Goal: Check status

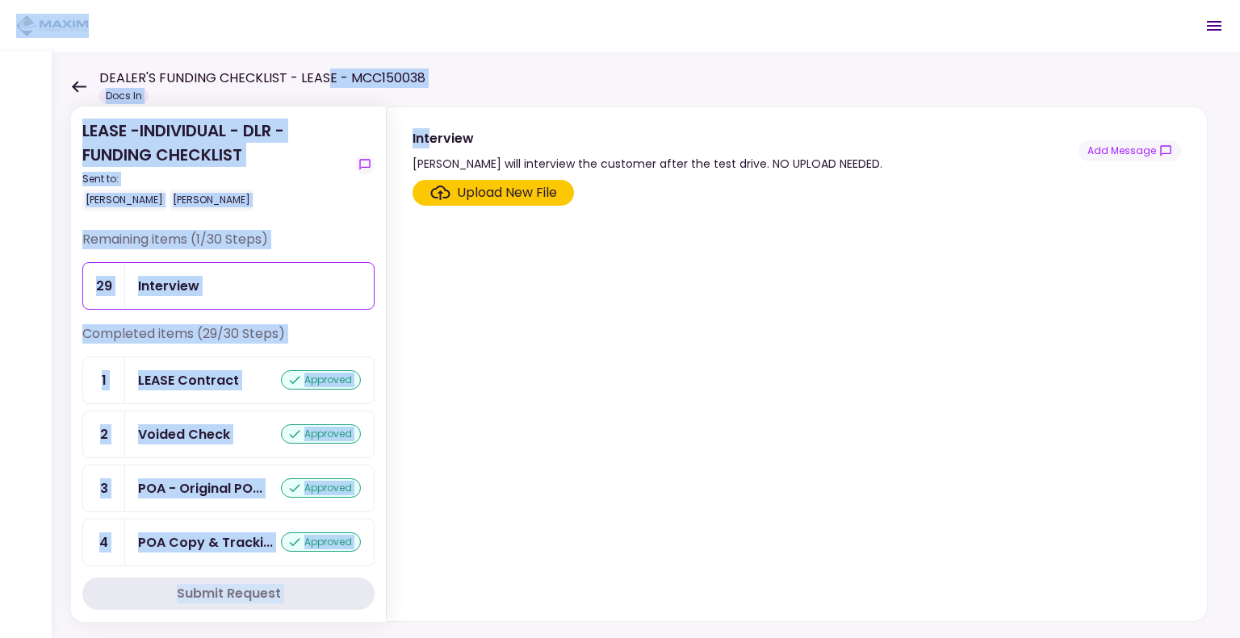
drag, startPoint x: 429, startPoint y: 88, endPoint x: 343, endPoint y: 79, distance: 86.8
click at [327, 79] on main "DEALER'S FUNDING CHECKLIST - LEASE - MCC150038 Docs In 0 Messages New Message T…" at bounding box center [620, 319] width 1240 height 638
click at [421, 76] on div "LEASE -INDIVIDUAL - DLR - FUNDING CHECKLIST Sent to: [PERSON_NAME] [PERSON_NAME…" at bounding box center [646, 345] width 1188 height 587
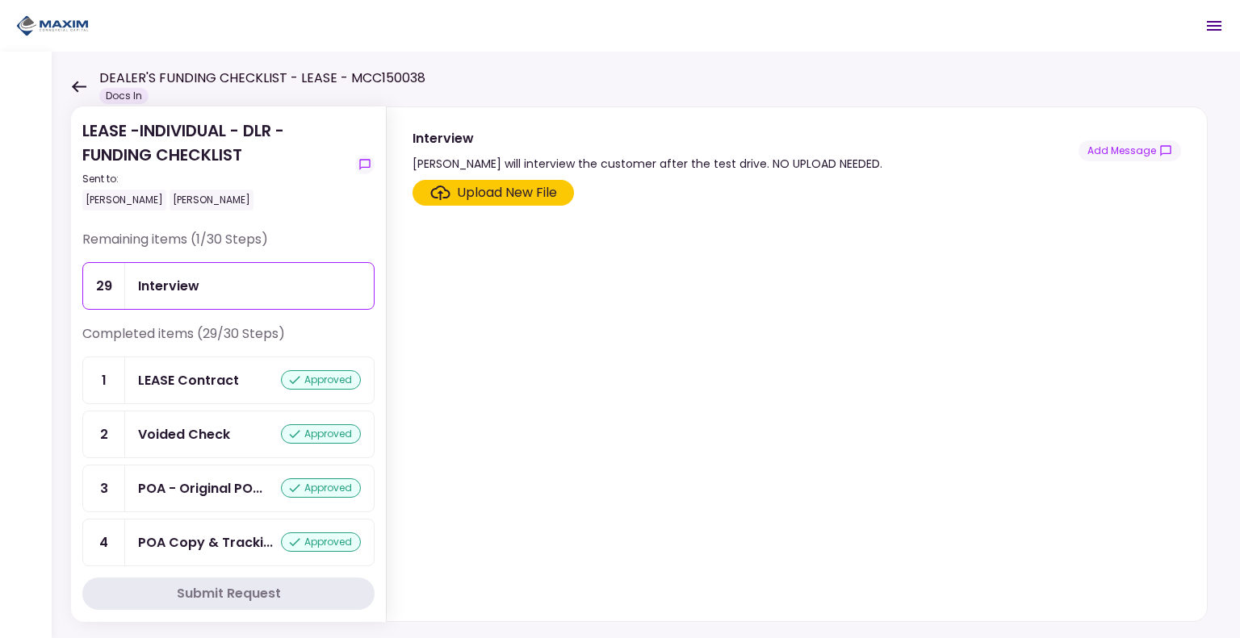
click at [75, 83] on icon at bounding box center [79, 86] width 15 height 11
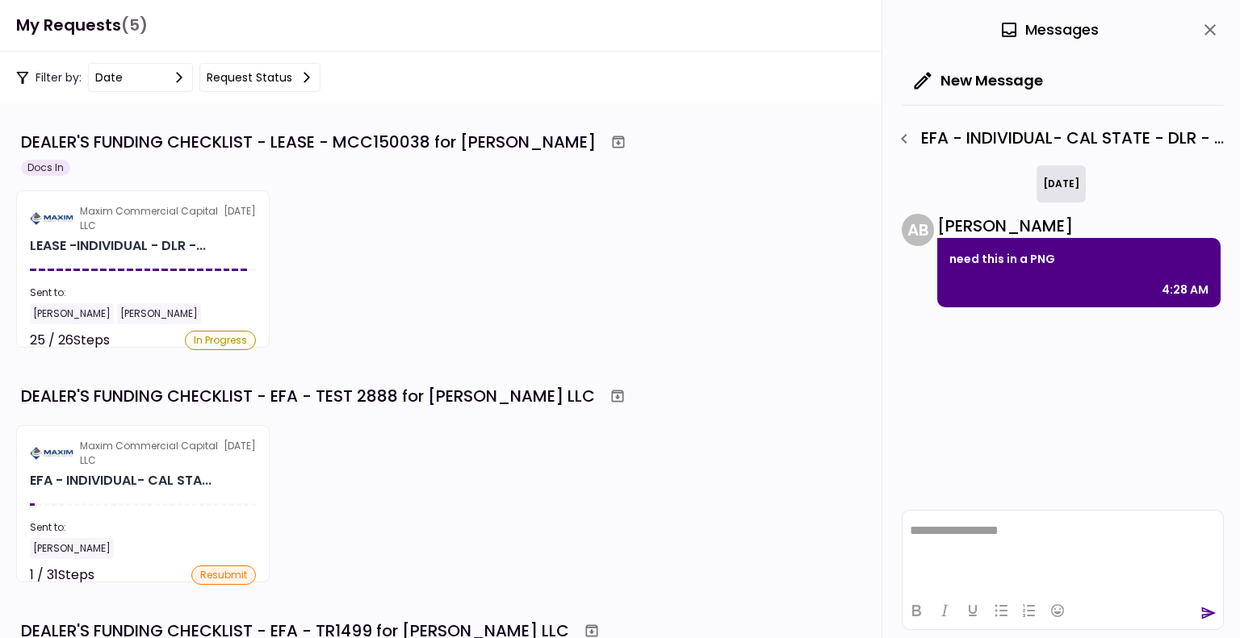
scroll to position [565, 0]
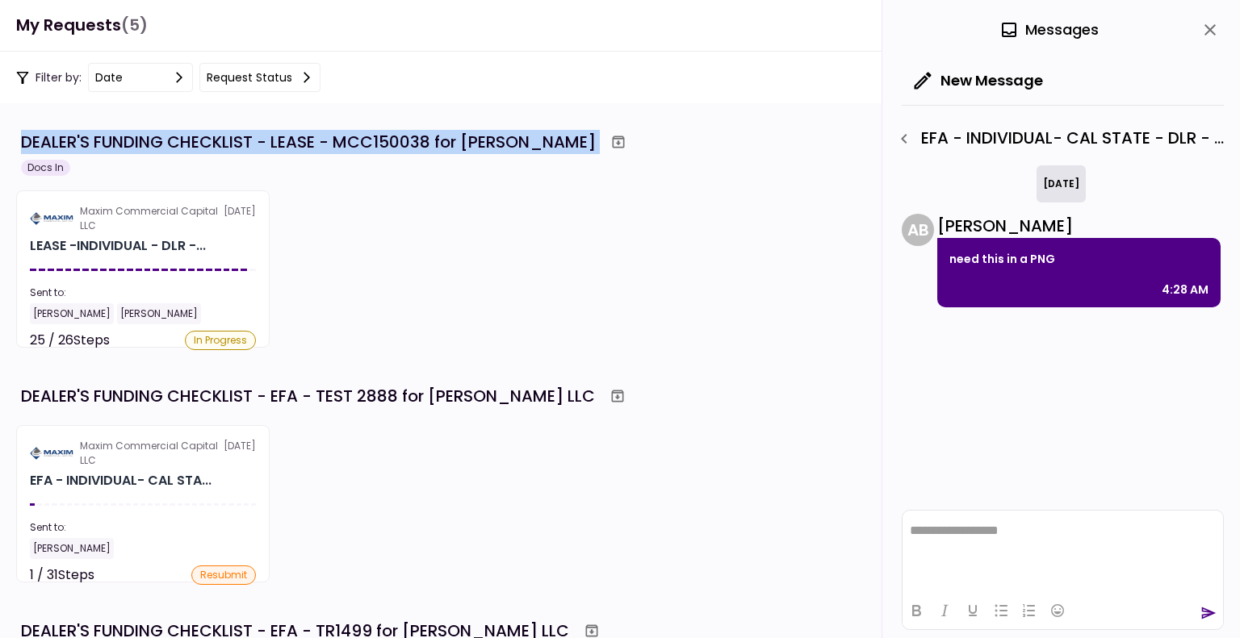
drag, startPoint x: 764, startPoint y: 136, endPoint x: 19, endPoint y: 156, distance: 745.9
click at [19, 156] on div "DEALER'S FUNDING CHECKLIST - LEASE - MCC150038 for [PERSON_NAME] Docs In" at bounding box center [619, 152] width 1207 height 48
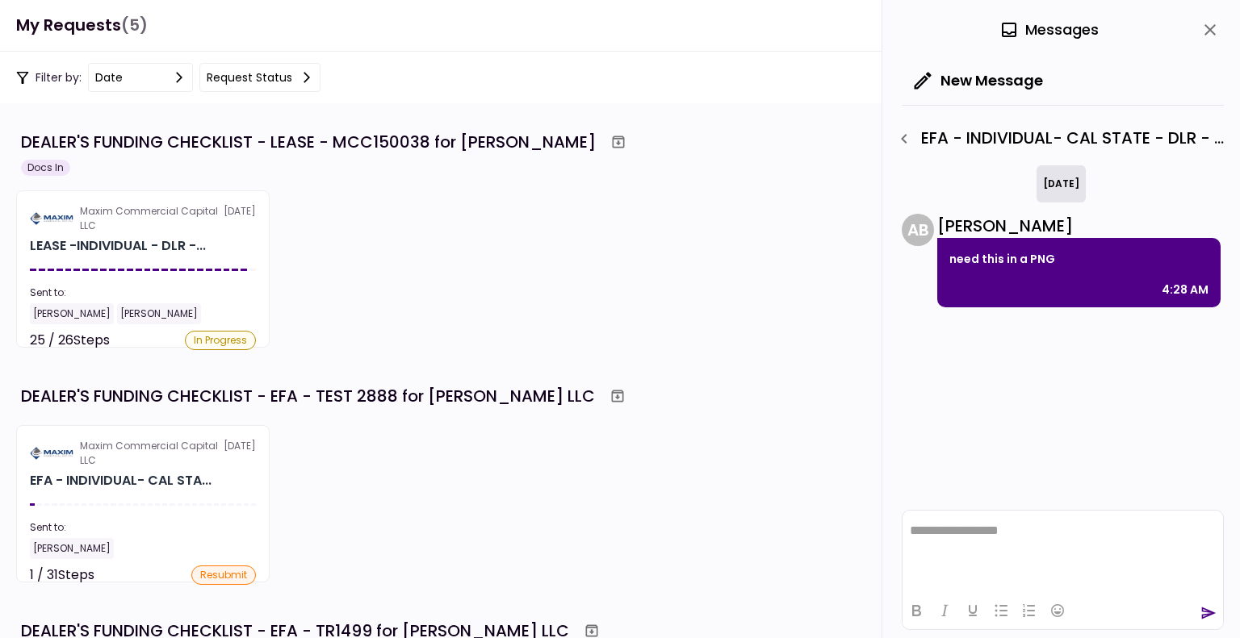
click at [417, 203] on div "Maxim Commercial Capital LLC [DATE] LEASE -INDIVIDUAL - DLR -... Sent to: [PERS…" at bounding box center [619, 268] width 1207 height 157
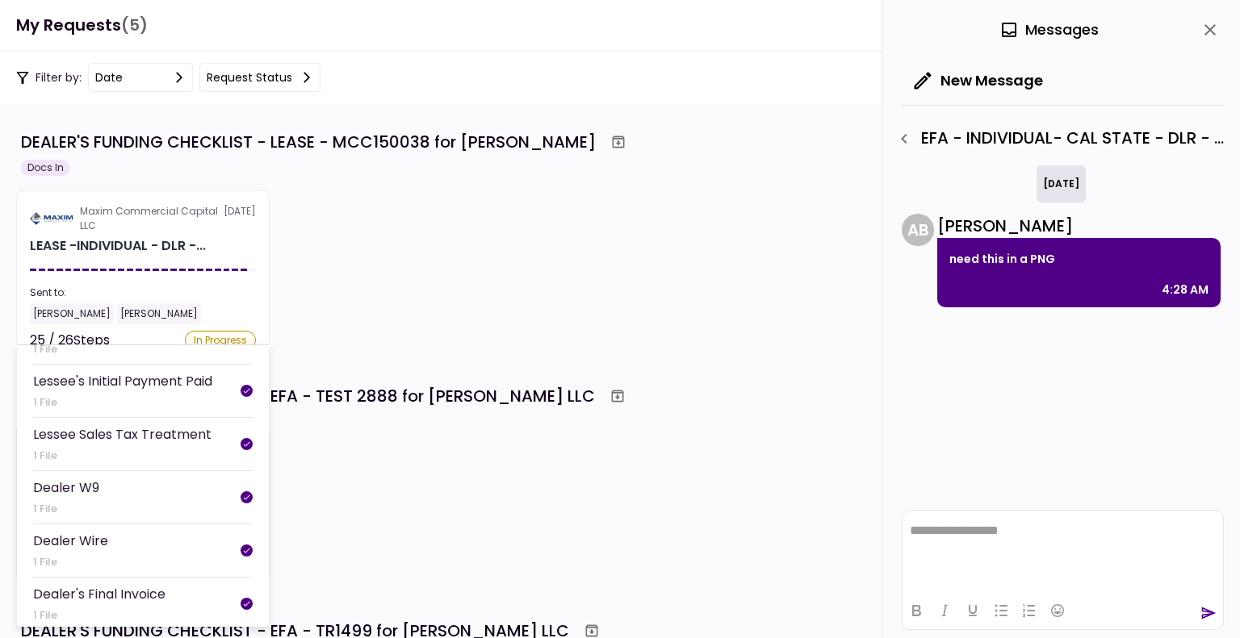
click at [154, 254] on div "LEASE -INDIVIDUAL - DLR -..." at bounding box center [118, 245] width 176 height 19
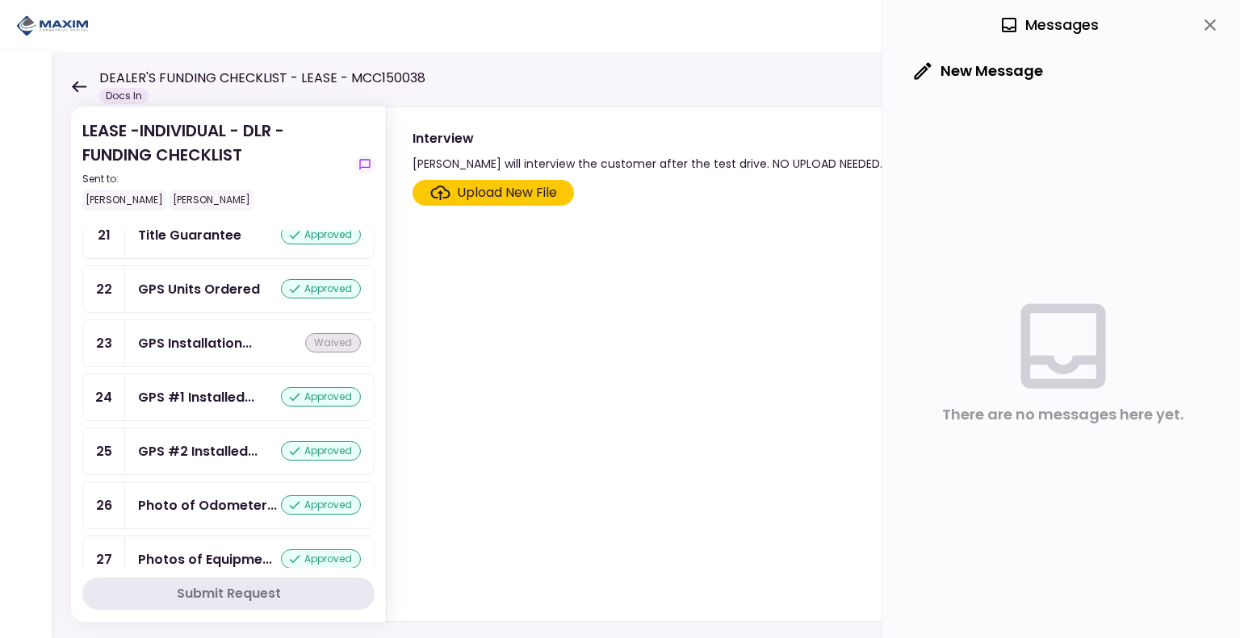
scroll to position [1349, 0]
